Goal: Transaction & Acquisition: Book appointment/travel/reservation

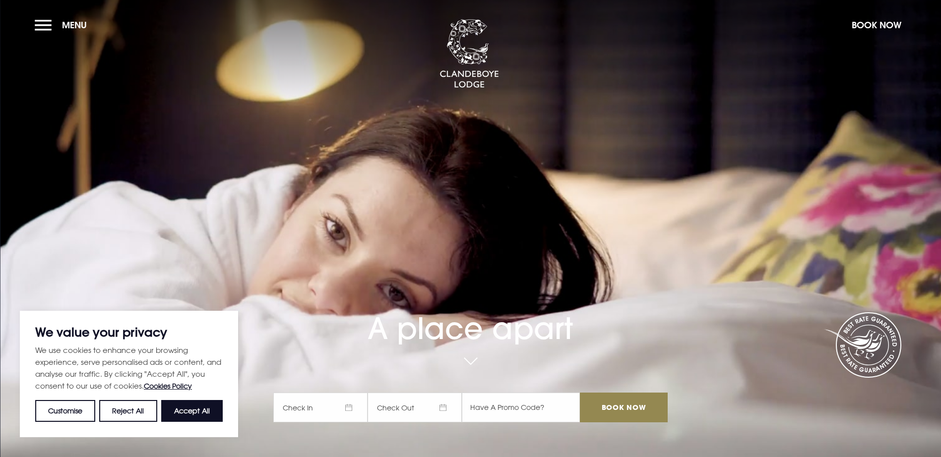
click at [352, 393] on span "Check In" at bounding box center [320, 408] width 94 height 30
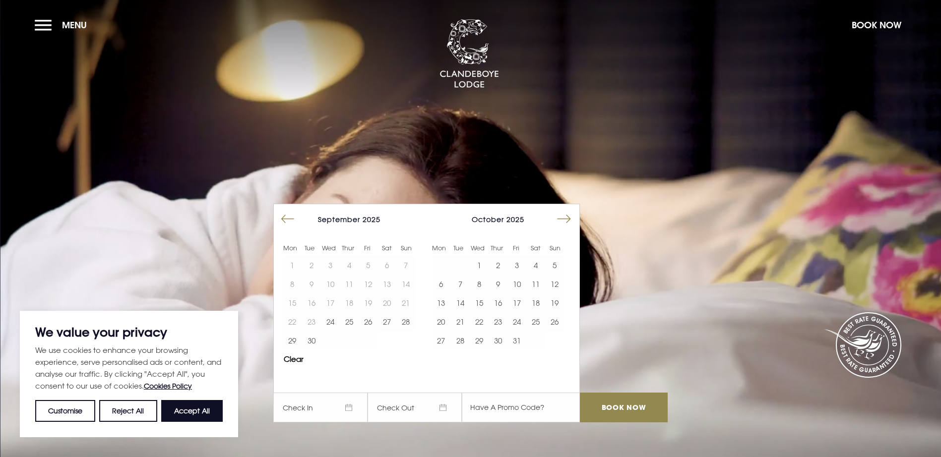
click at [542, 212] on div "[DATE]" at bounding box center [498, 219] width 132 height 14
click at [342, 393] on span "Check In" at bounding box center [320, 408] width 94 height 30
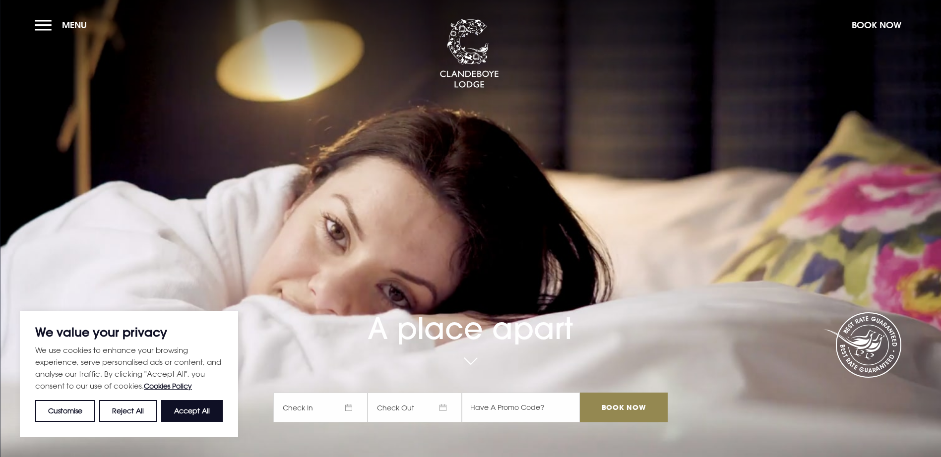
click at [342, 393] on span "Check In" at bounding box center [320, 408] width 94 height 30
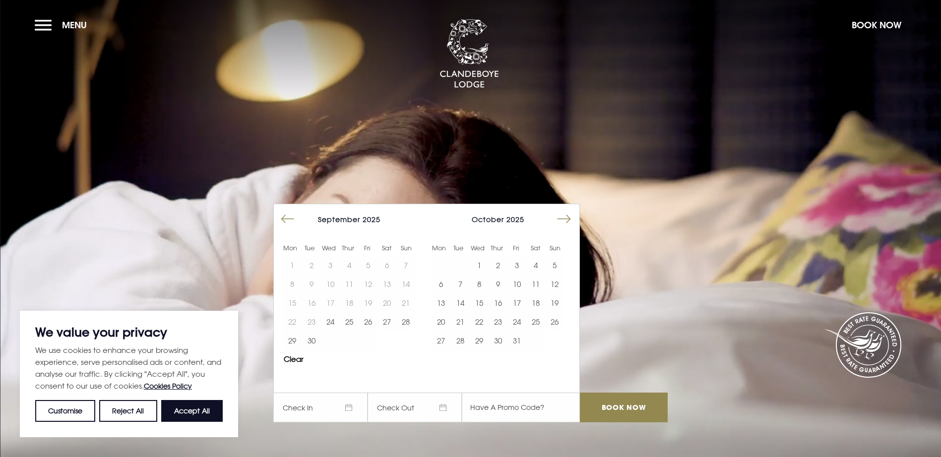
click at [570, 210] on button "Move forward to switch to the next month." at bounding box center [564, 219] width 19 height 19
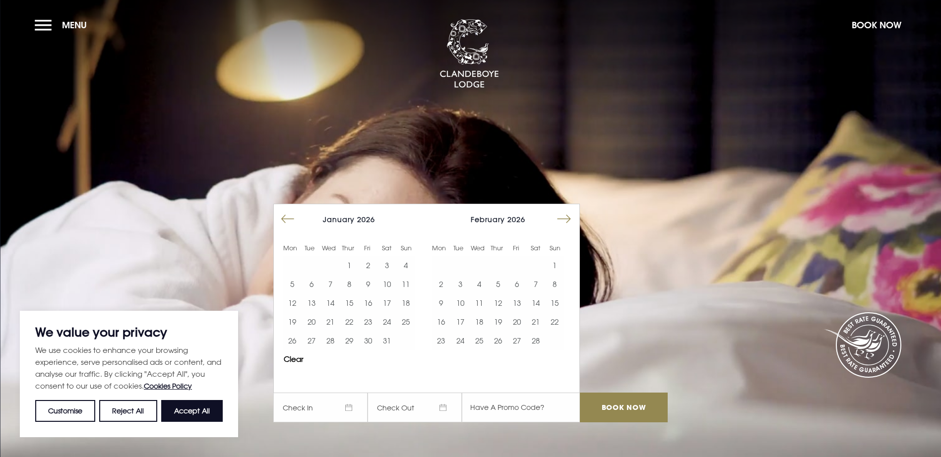
click at [570, 210] on button "Move forward to switch to the next month." at bounding box center [564, 219] width 19 height 19
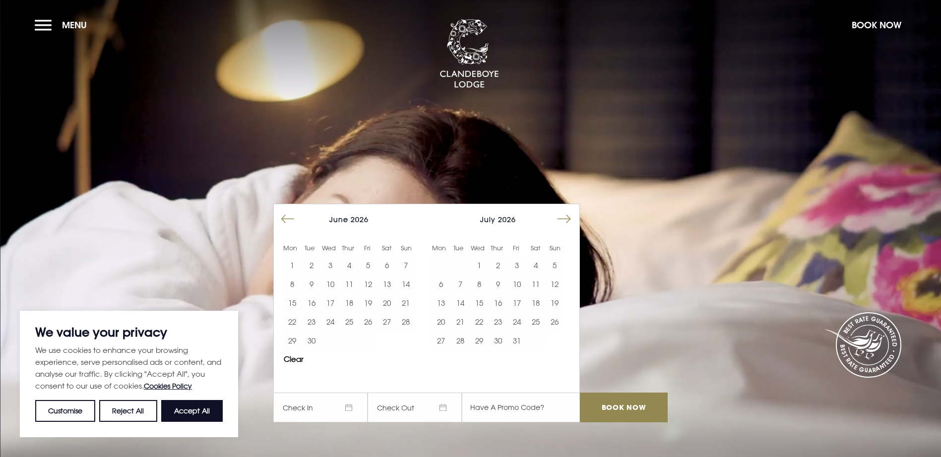
click at [570, 210] on button "Move forward to switch to the next month." at bounding box center [564, 219] width 19 height 19
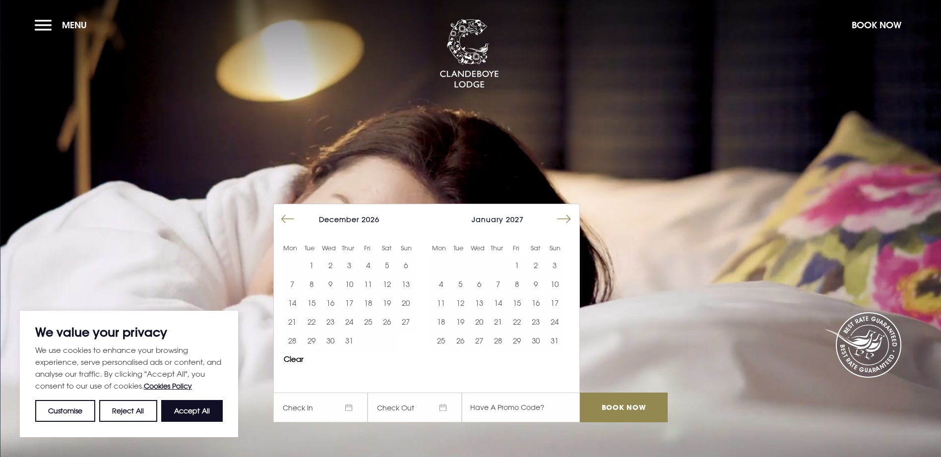
click at [570, 210] on button "Move forward to switch to the next month." at bounding box center [564, 219] width 19 height 19
click at [284, 210] on button "Move backward to switch to the previous month." at bounding box center [287, 219] width 19 height 19
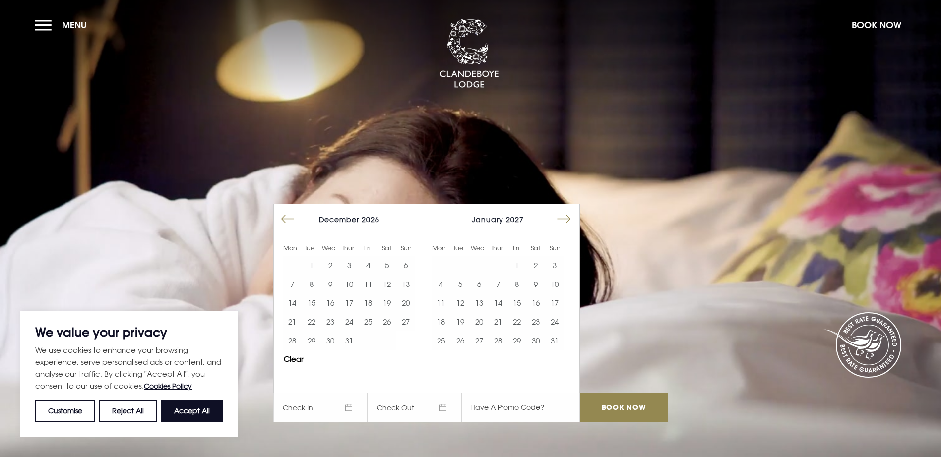
click at [284, 210] on button "Move backward to switch to the previous month." at bounding box center [287, 219] width 19 height 19
click at [390, 331] on button "29" at bounding box center [387, 340] width 19 height 19
click at [372, 331] on button "28" at bounding box center [368, 340] width 19 height 19
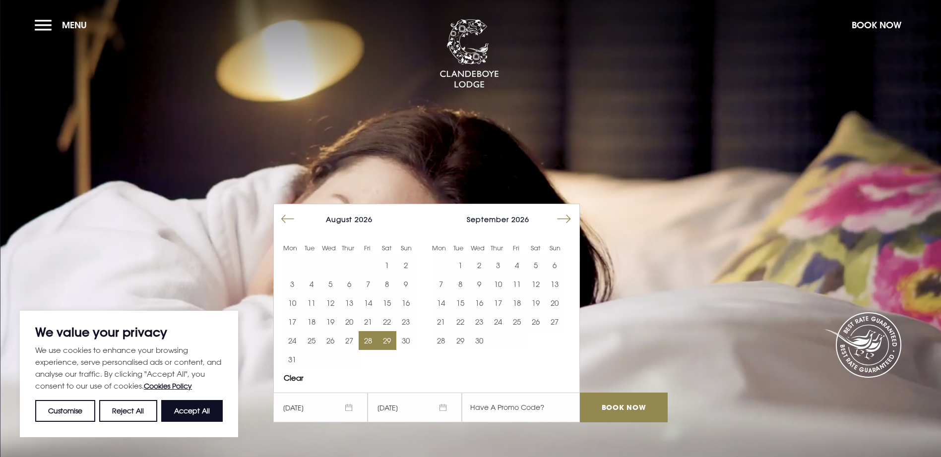
click at [391, 331] on button "29" at bounding box center [387, 340] width 19 height 19
click at [626, 393] on input "Book Now" at bounding box center [623, 408] width 87 height 30
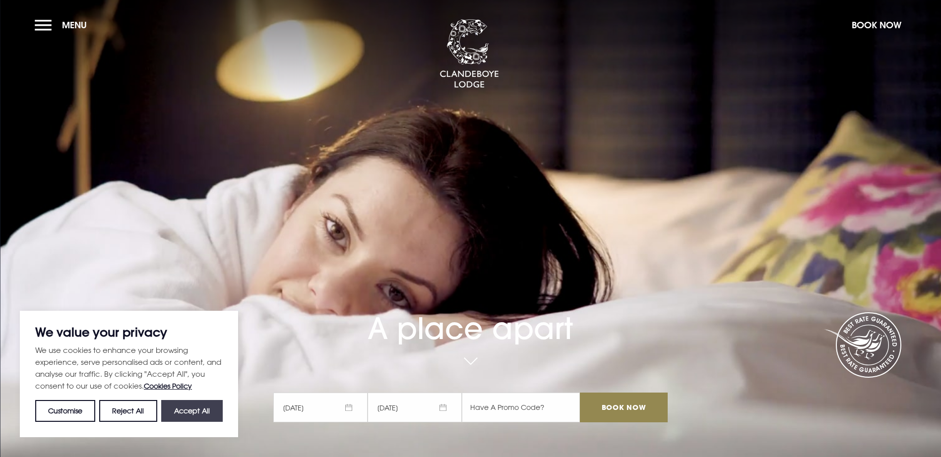
click at [209, 410] on button "Accept All" at bounding box center [192, 411] width 62 height 22
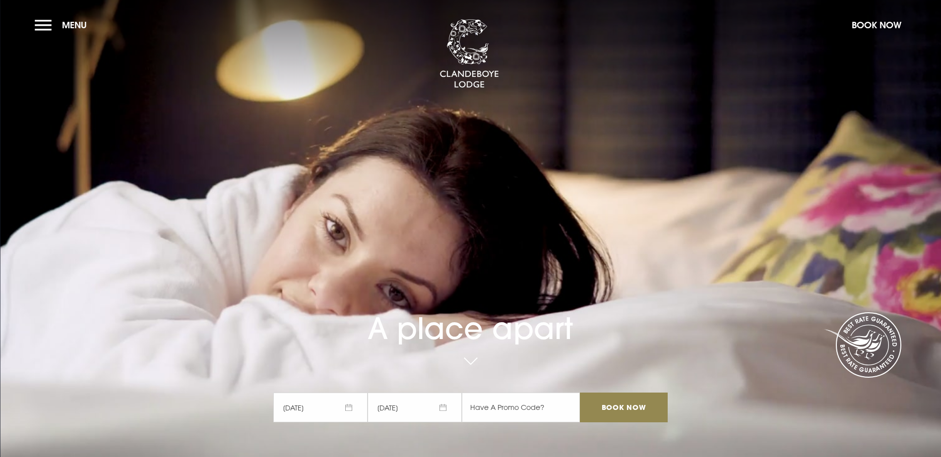
checkbox input "true"
